Goal: Task Accomplishment & Management: Manage account settings

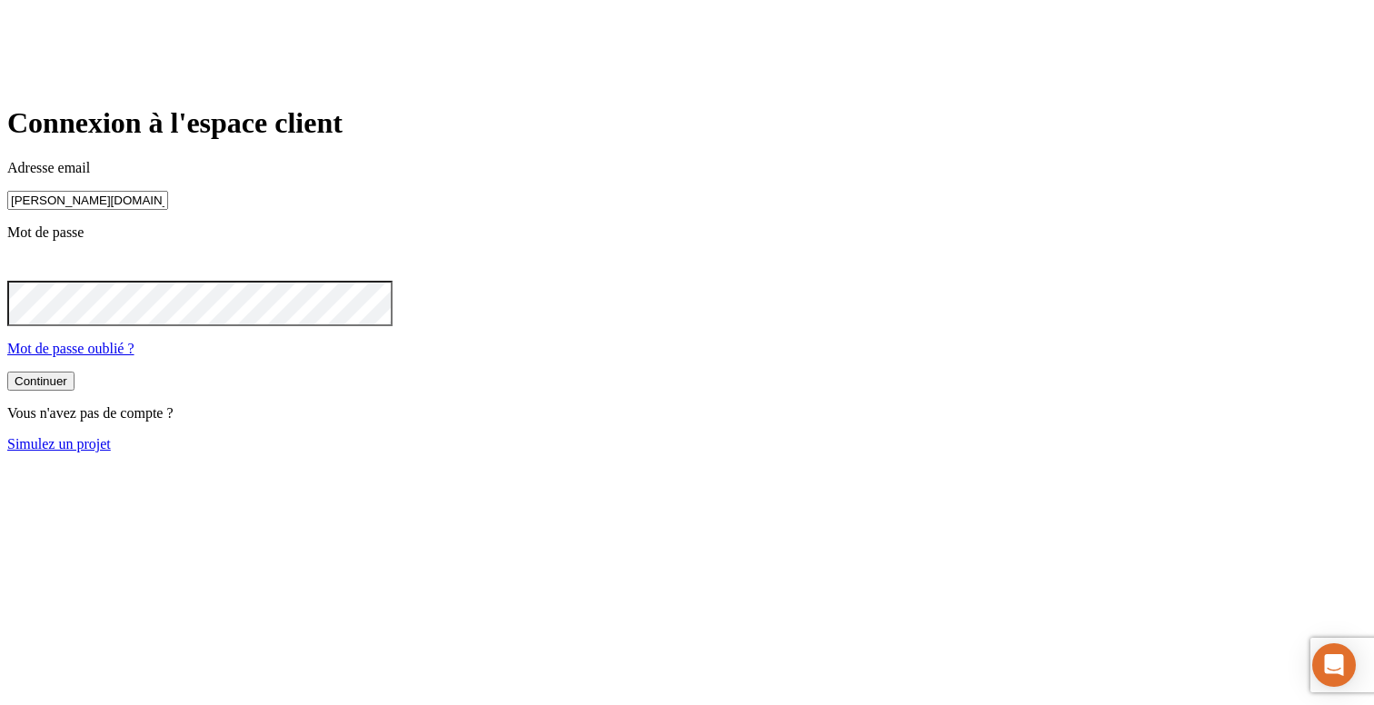
click at [168, 210] on input "[PERSON_NAME][DOMAIN_NAME][EMAIL_ADDRESS][DOMAIN_NAME]" at bounding box center [87, 200] width 161 height 19
paste input "21305"
type input "[PERSON_NAME][DOMAIN_NAME][EMAIL_ADDRESS][DOMAIN_NAME]"
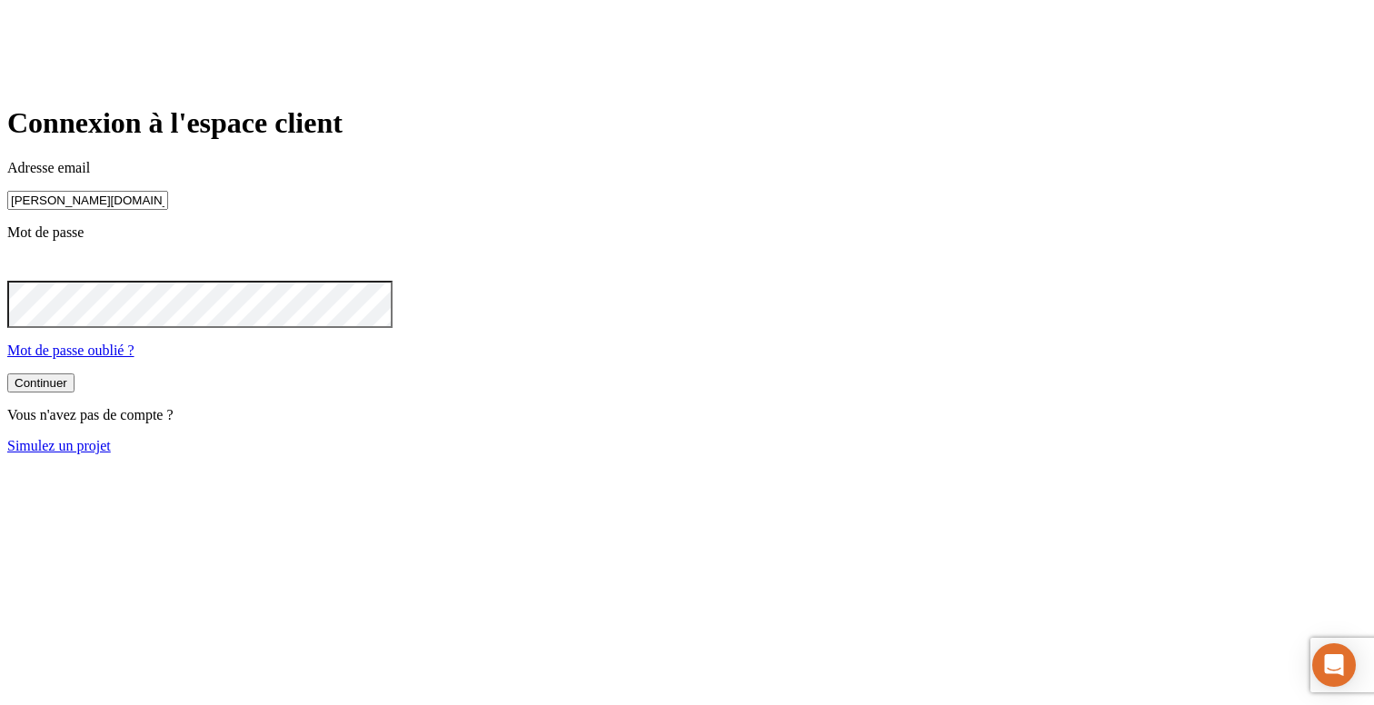
click at [75, 393] on button "Continuer" at bounding box center [40, 382] width 67 height 19
click at [7, 373] on button "Continuer" at bounding box center [40, 382] width 67 height 19
